Goal: Find specific page/section: Find specific page/section

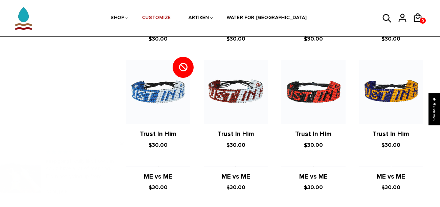
scroll to position [448, 0]
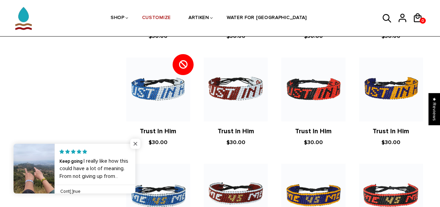
click at [136, 142] on span "Close popup widget" at bounding box center [135, 144] width 10 height 10
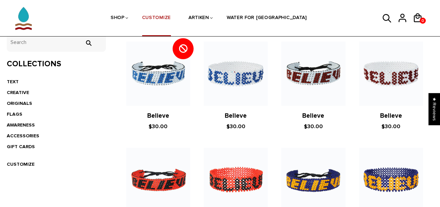
scroll to position [115, 0]
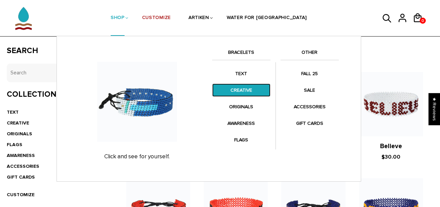
click at [230, 87] on link "CREATIVE" at bounding box center [241, 90] width 58 height 13
